Goal: Use online tool/utility: Utilize a website feature to perform a specific function

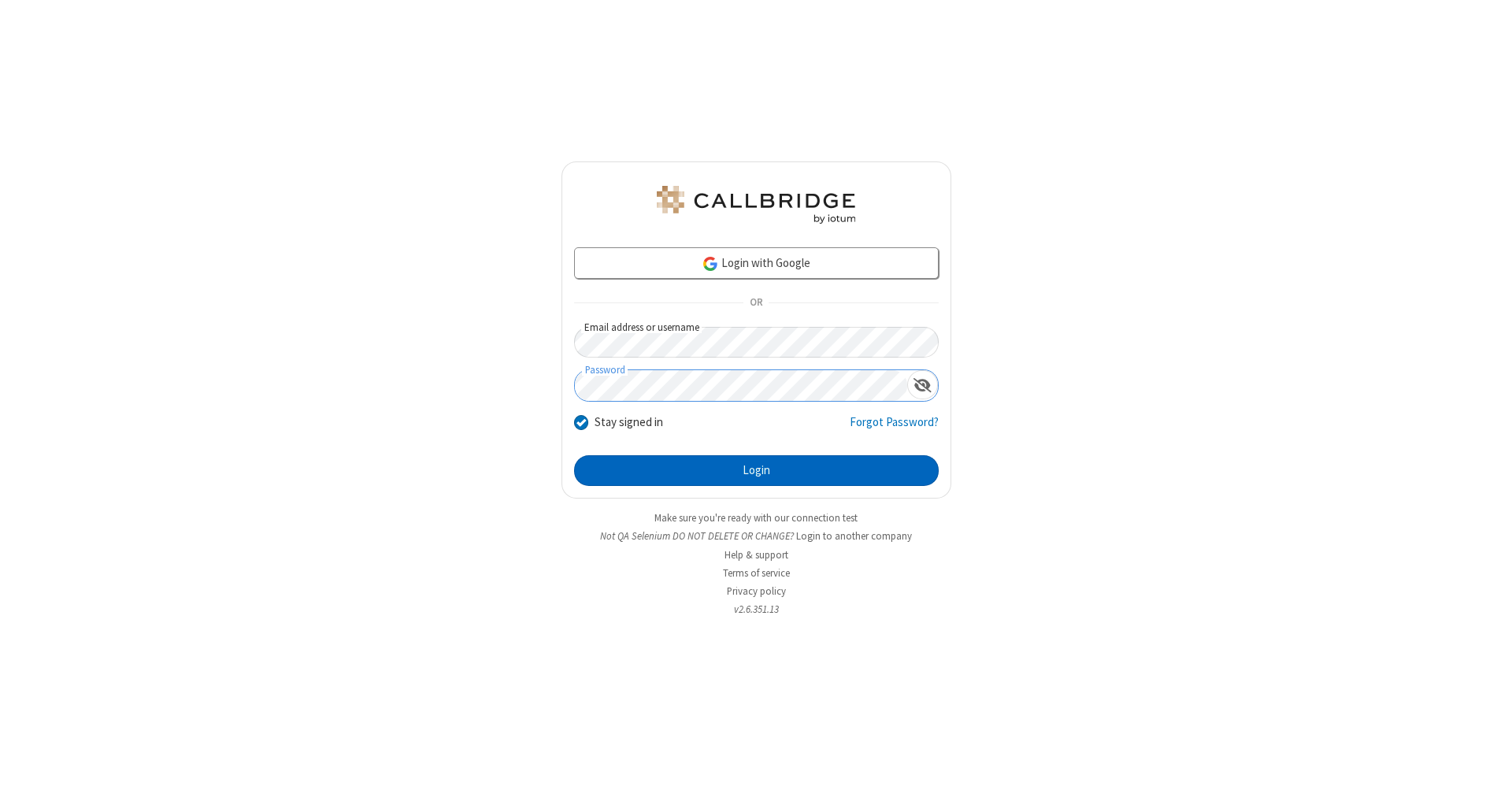
click at [756, 471] on button "Login" at bounding box center [756, 471] width 364 height 32
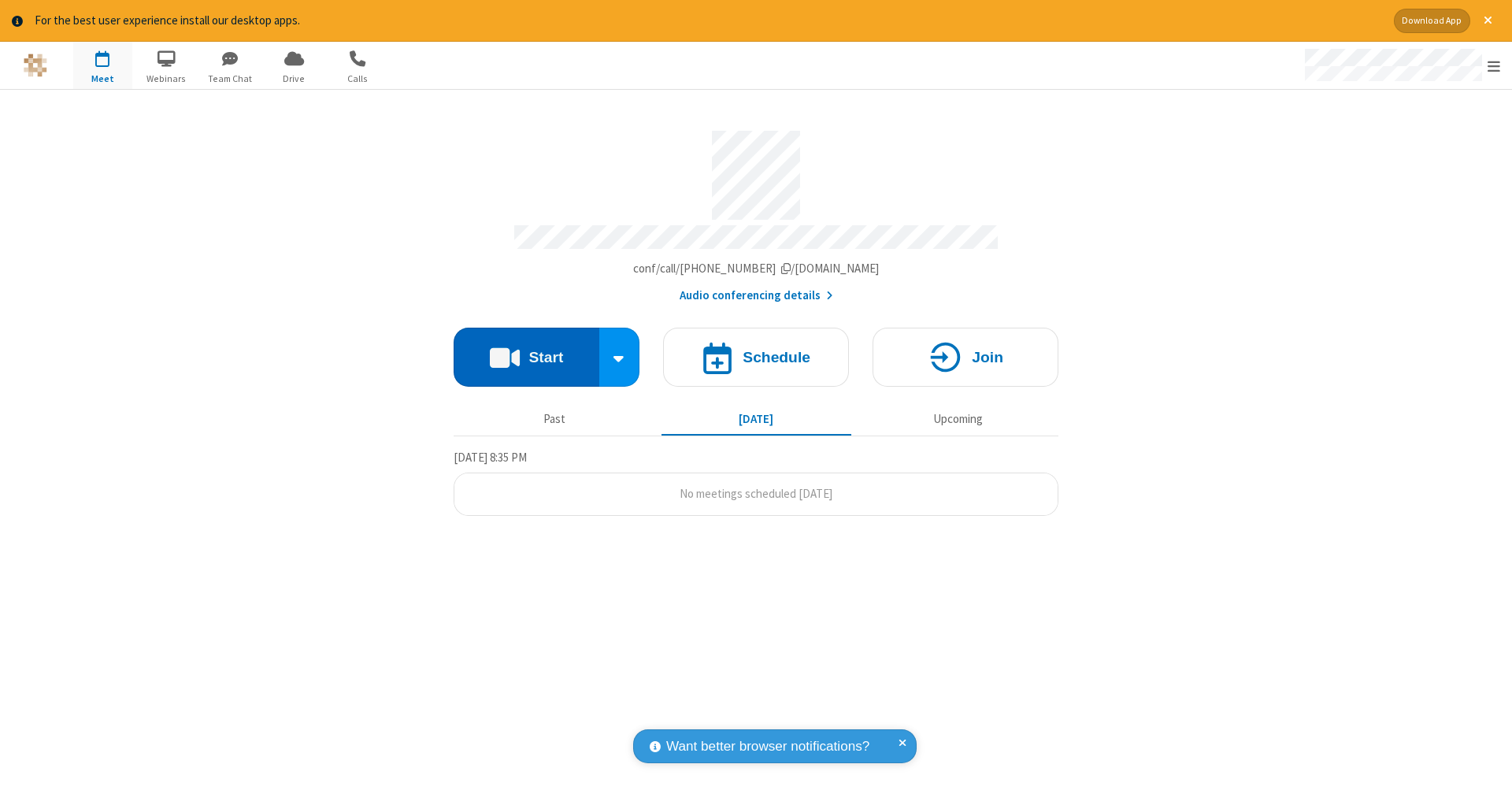
click at [526, 349] on button "Start" at bounding box center [527, 357] width 145 height 59
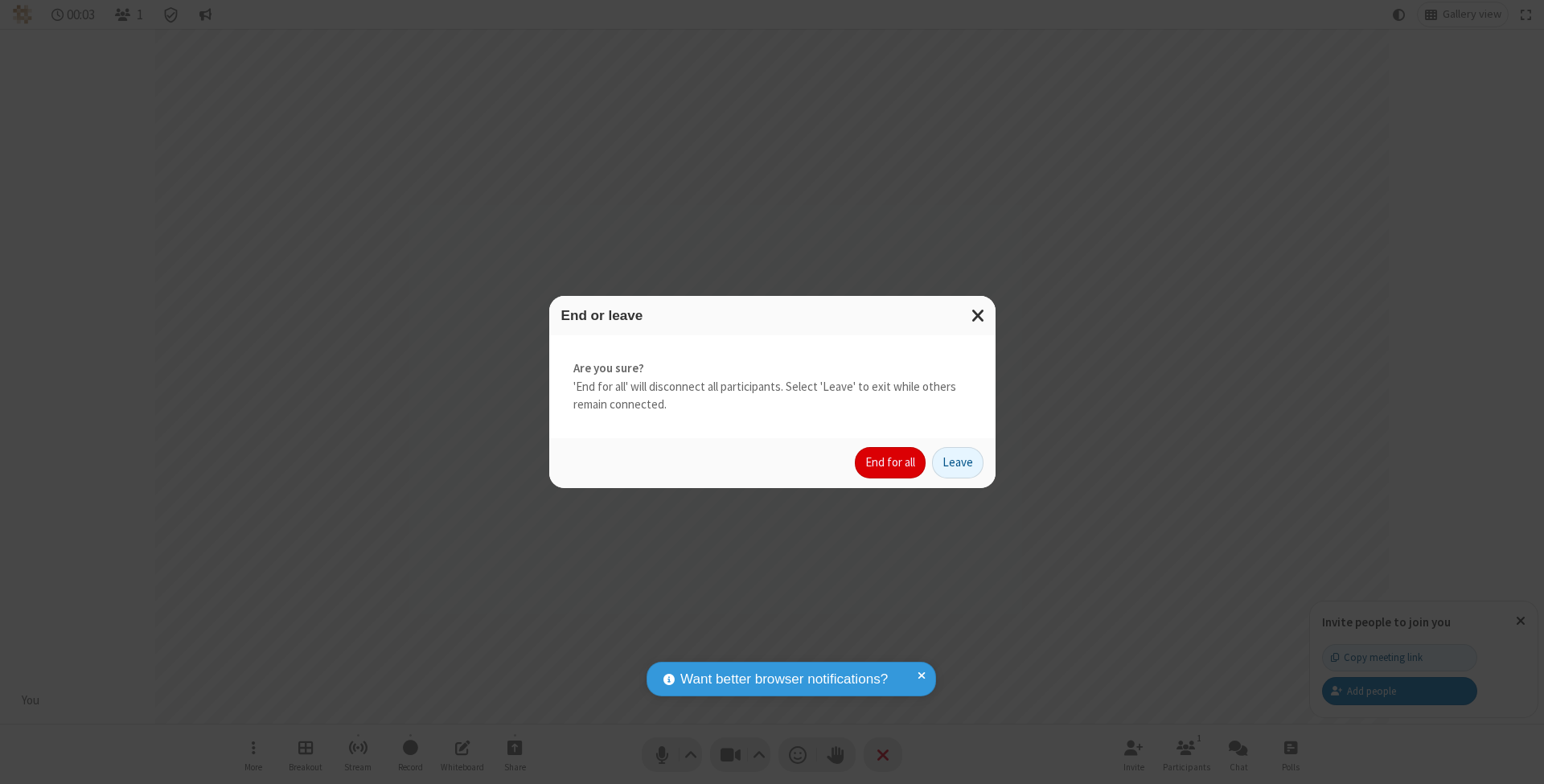
click at [891, 462] on button "End for all" at bounding box center [891, 462] width 71 height 32
